Goal: Understand process/instructions

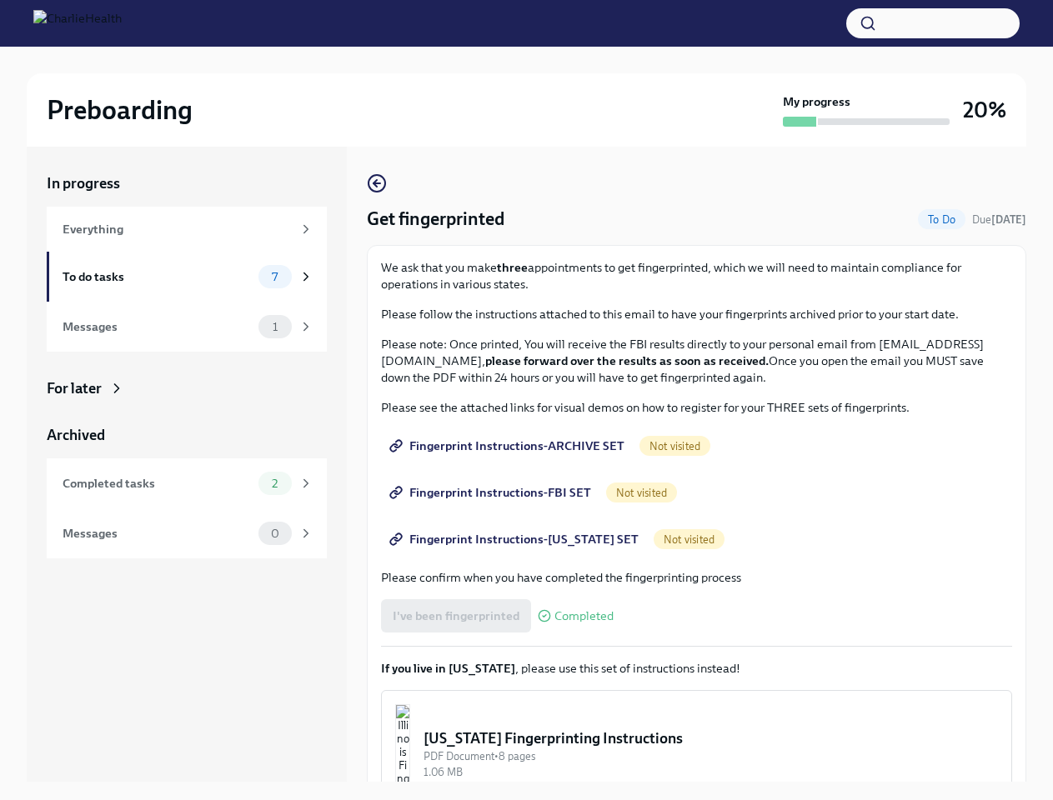
click at [526, 400] on p "Please see the attached links for visual demos on how to register for your THRE…" at bounding box center [696, 407] width 631 height 17
click at [933, 23] on button "button" at bounding box center [932, 23] width 173 height 30
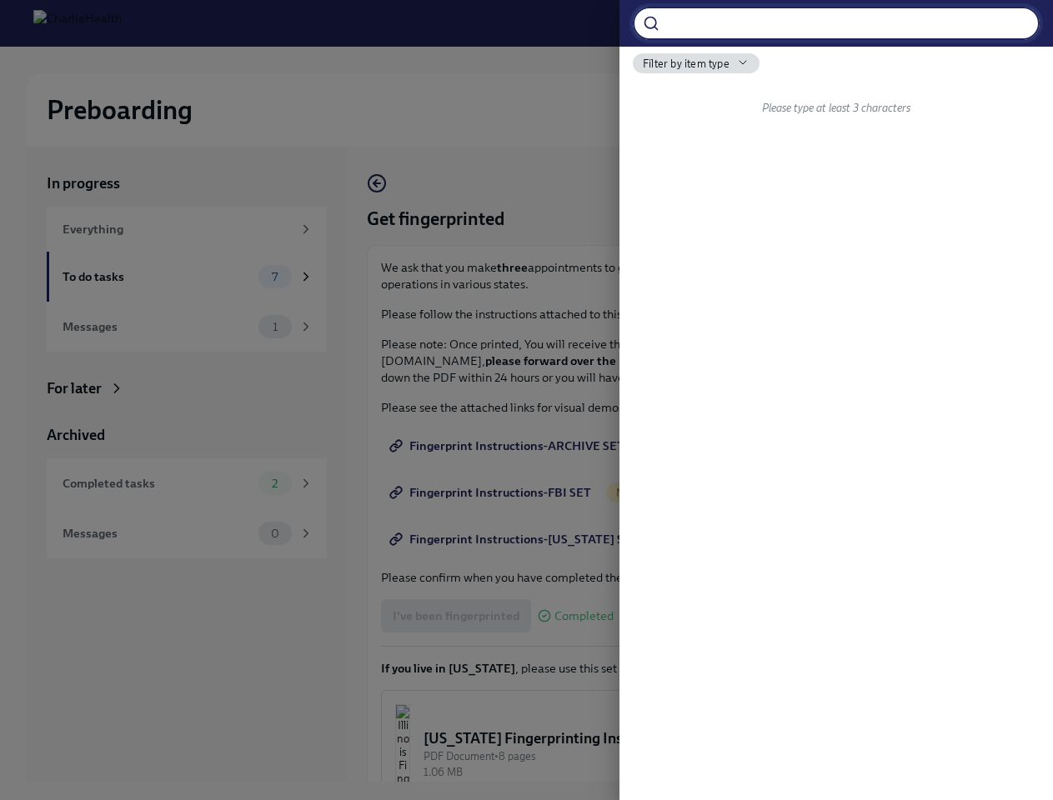
click at [454, 616] on div at bounding box center [526, 400] width 1053 height 800
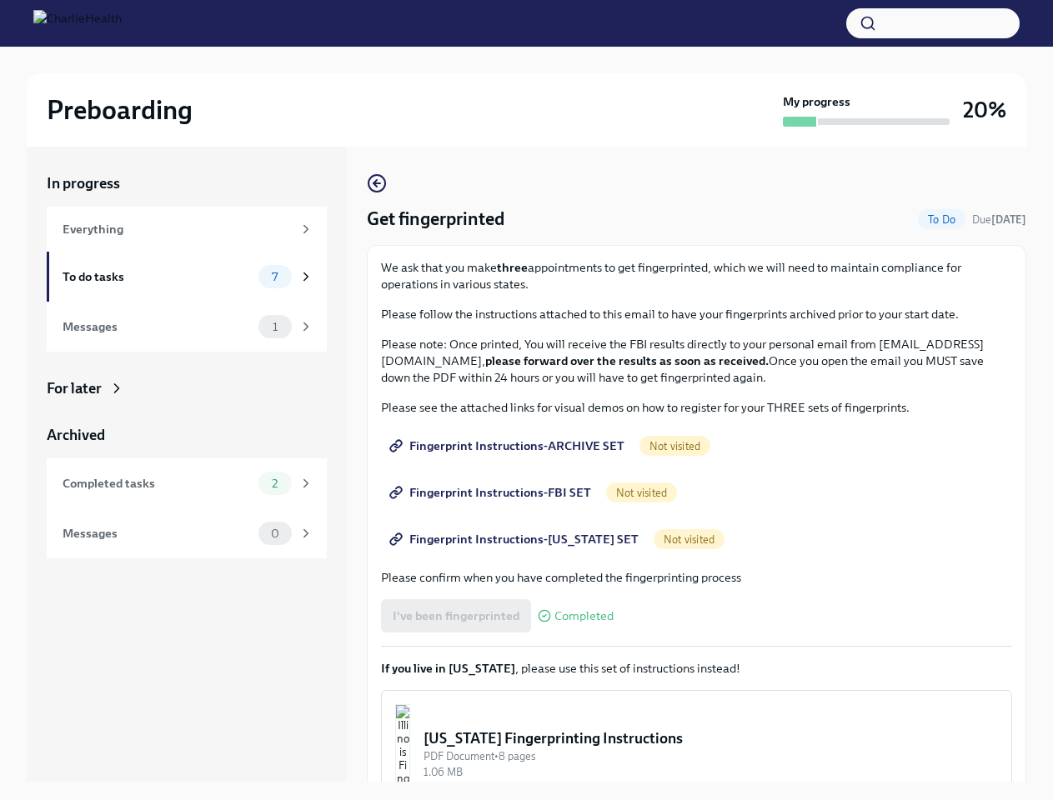
click at [689, 745] on div "[US_STATE] Fingerprinting Instructions" at bounding box center [710, 738] width 574 height 20
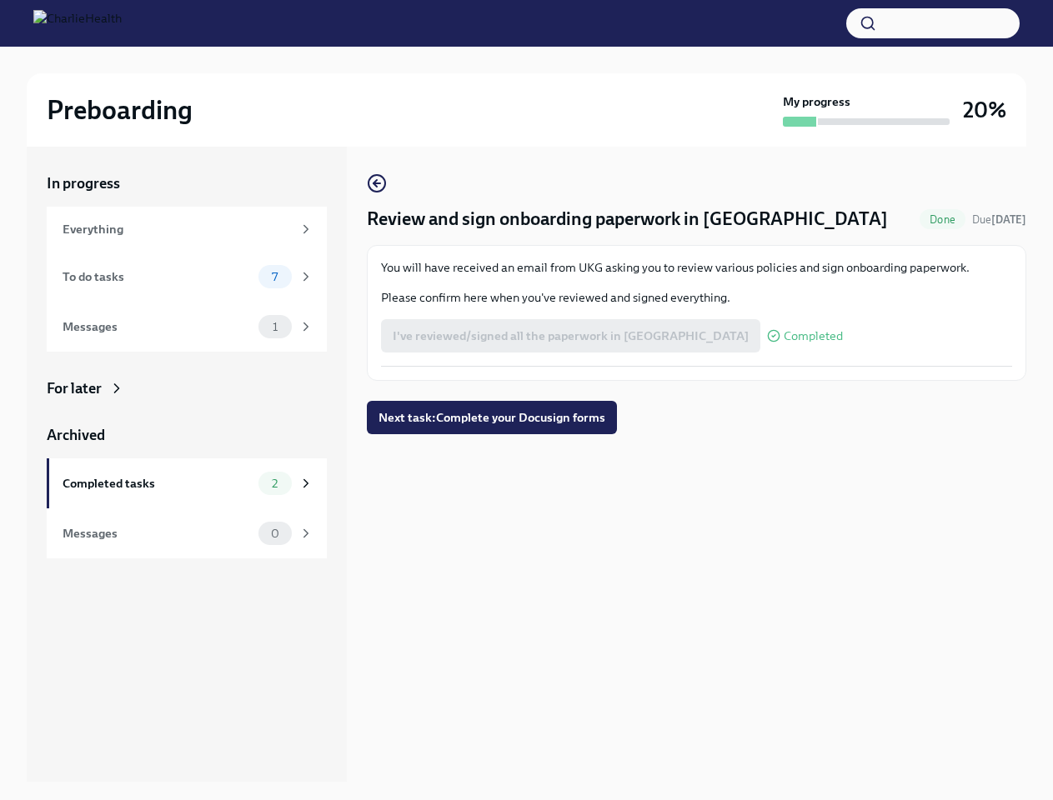
click at [526, 400] on div "Review and sign onboarding paperwork in UKG Done Due [DATE] You will have recei…" at bounding box center [696, 303] width 659 height 261
click at [933, 23] on button "button" at bounding box center [932, 23] width 173 height 30
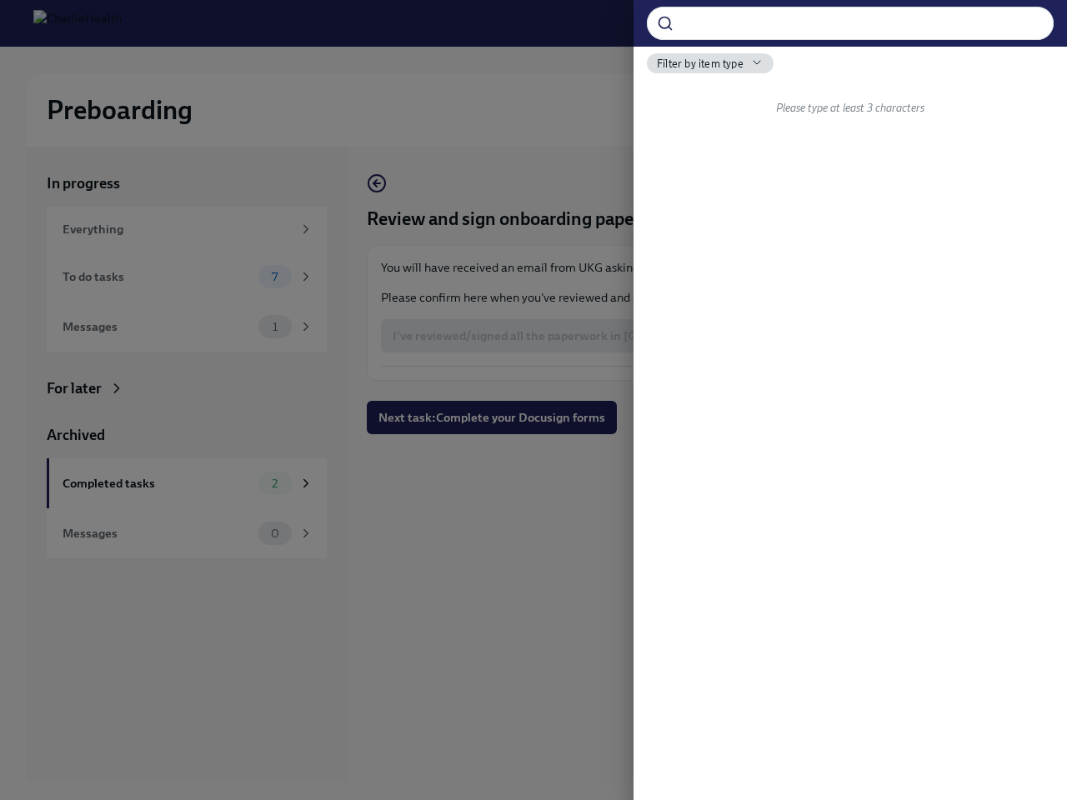
click at [518, 336] on div at bounding box center [533, 400] width 1067 height 800
